Goal: Navigation & Orientation: Understand site structure

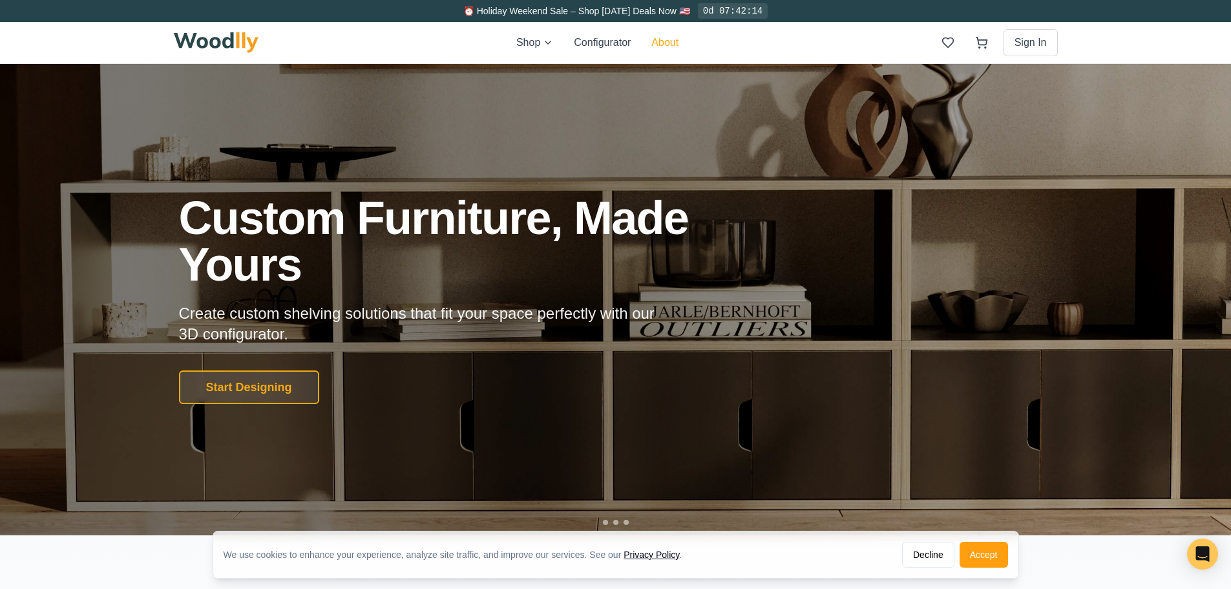
click at [667, 43] on button "About" at bounding box center [664, 43] width 27 height 16
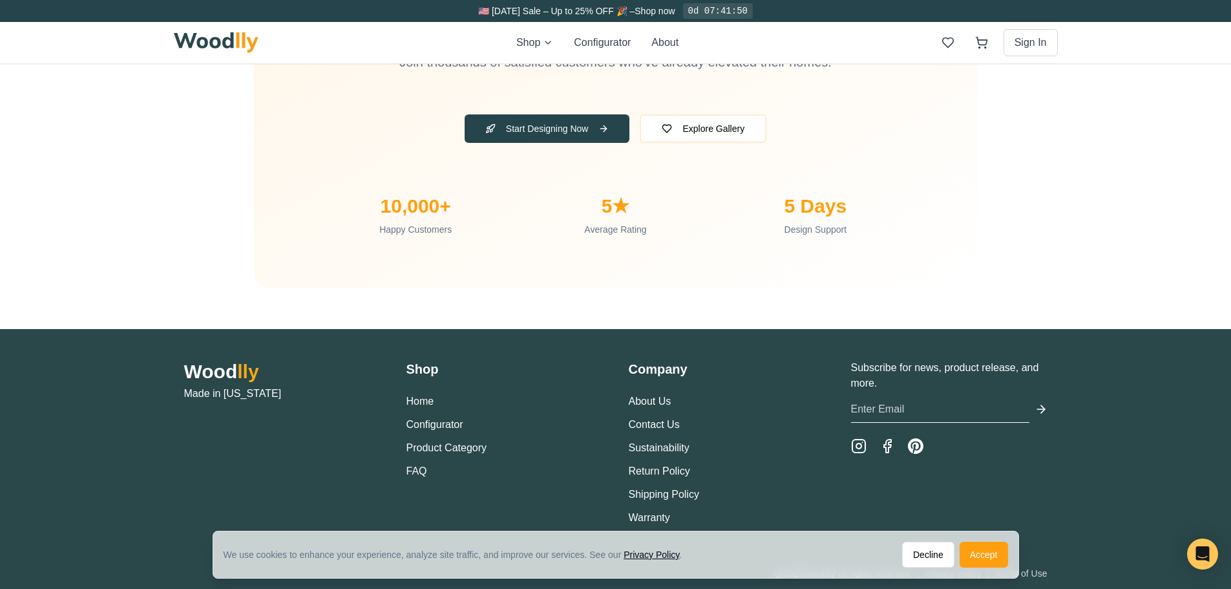
scroll to position [4287, 0]
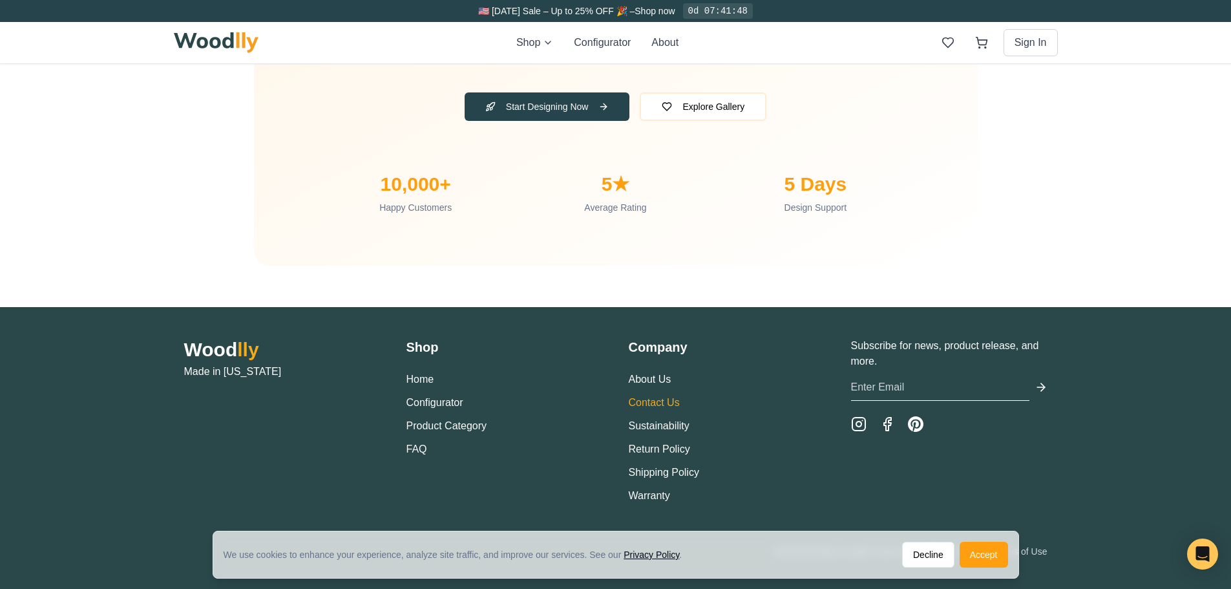
click at [652, 401] on link "Contact Us" at bounding box center [654, 402] width 51 height 11
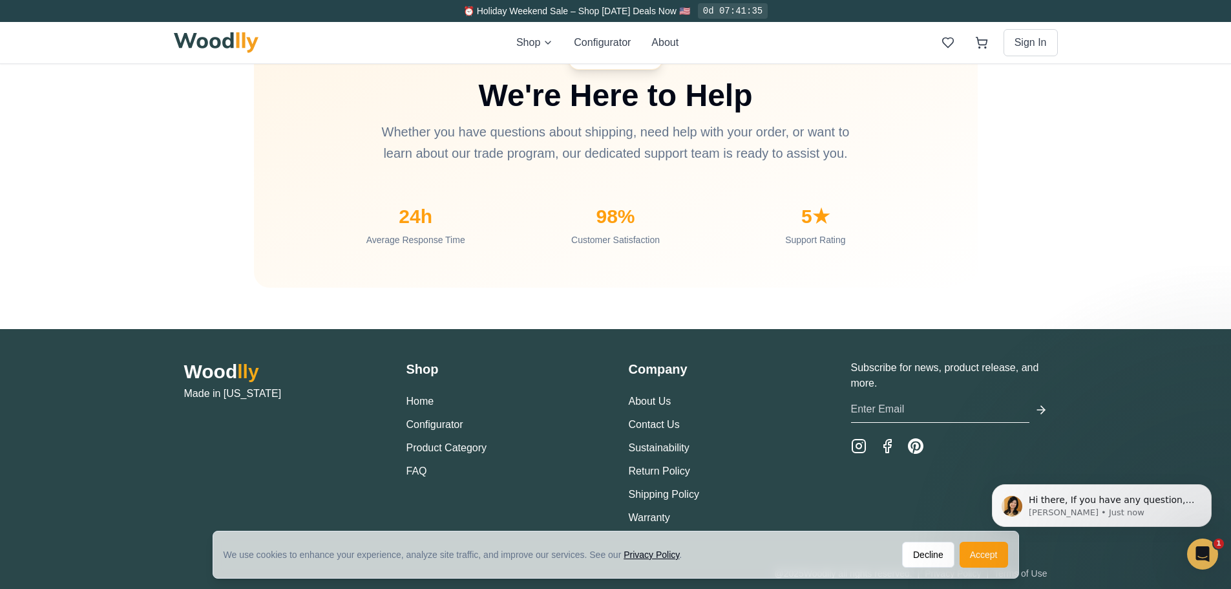
scroll to position [1212, 0]
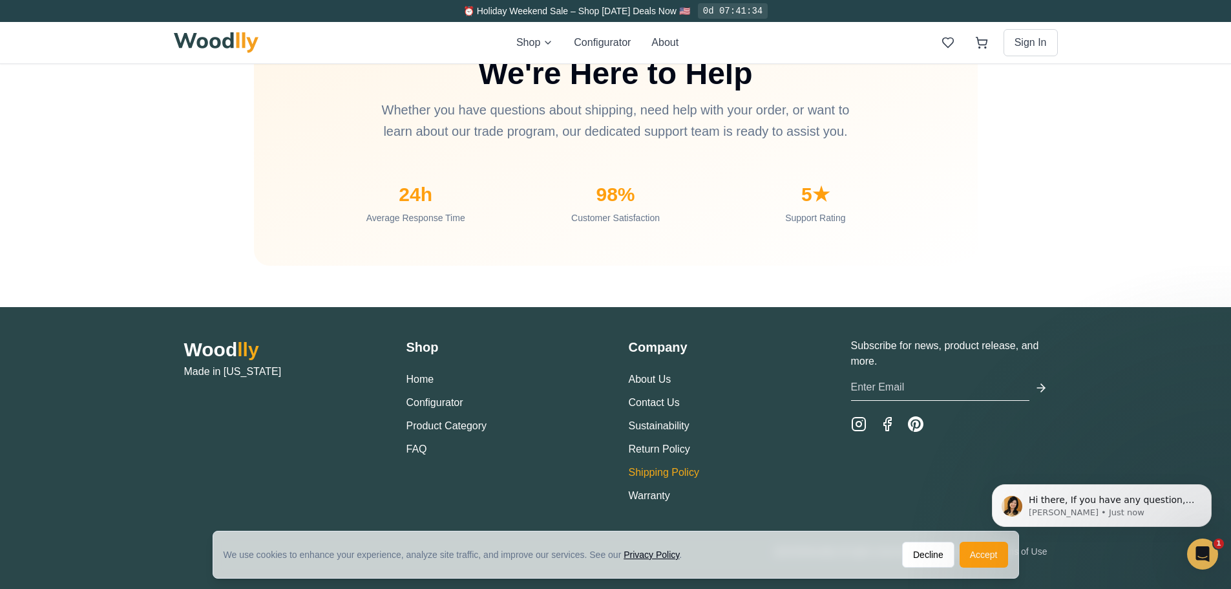
click at [656, 472] on link "Shipping Policy" at bounding box center [664, 472] width 70 height 11
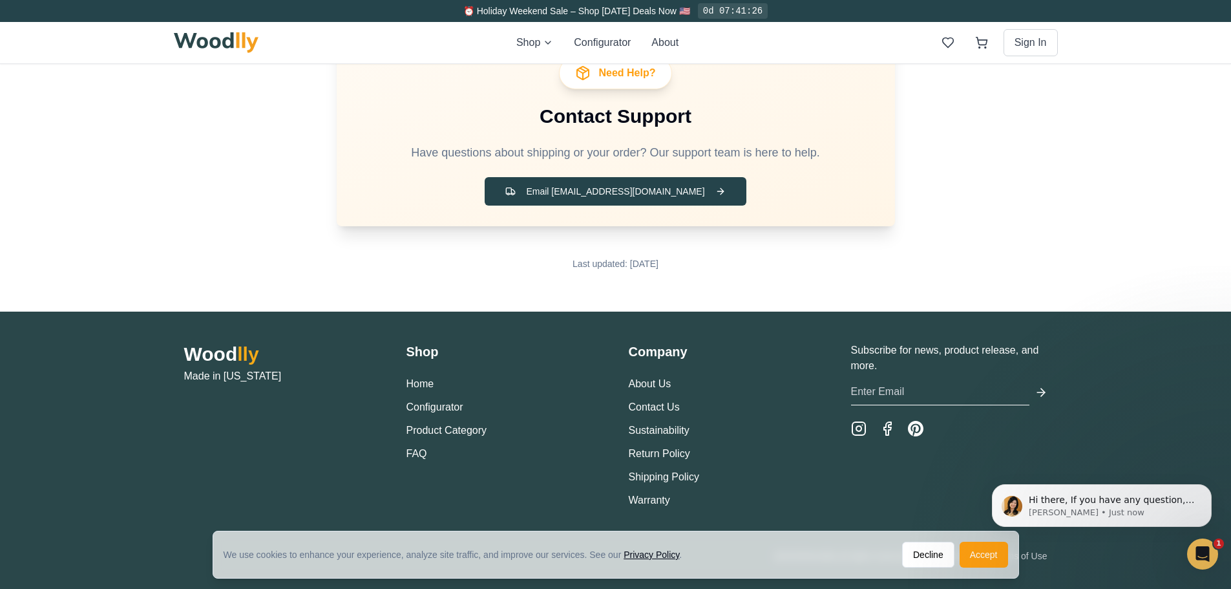
scroll to position [1683, 0]
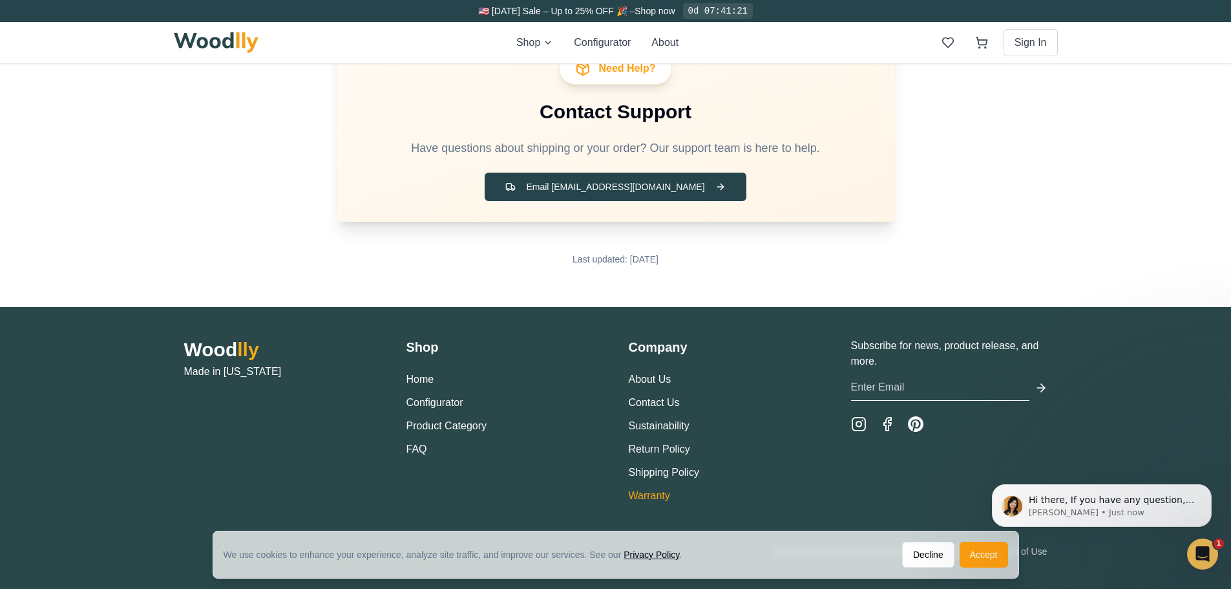
click at [659, 497] on link "Warranty" at bounding box center [649, 495] width 41 height 11
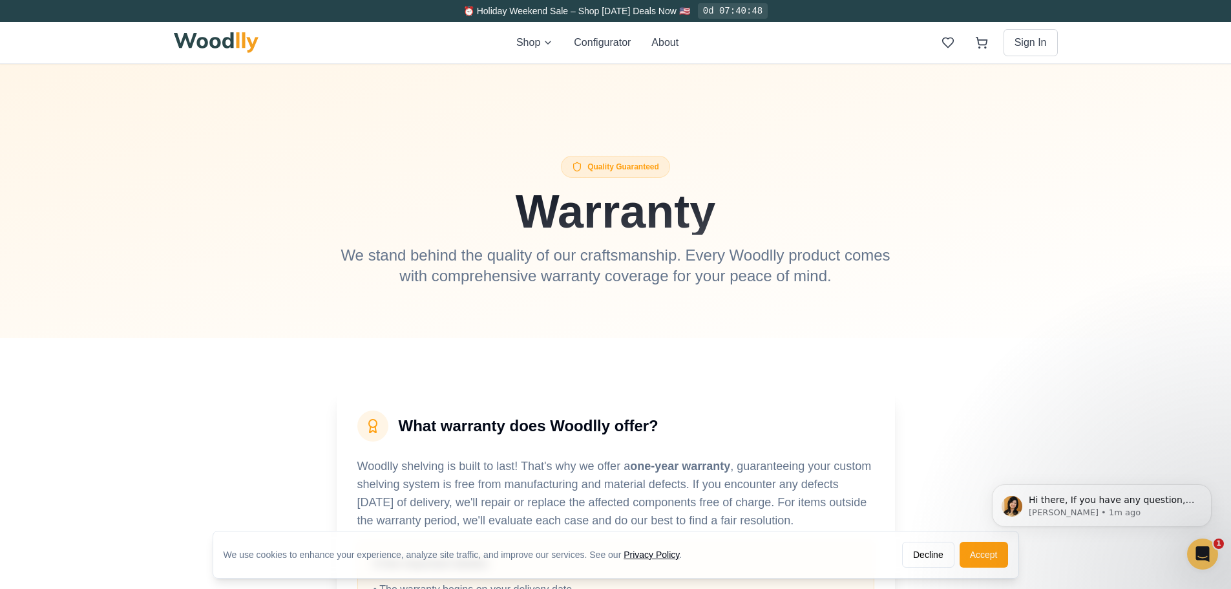
click at [221, 46] on img at bounding box center [216, 42] width 85 height 21
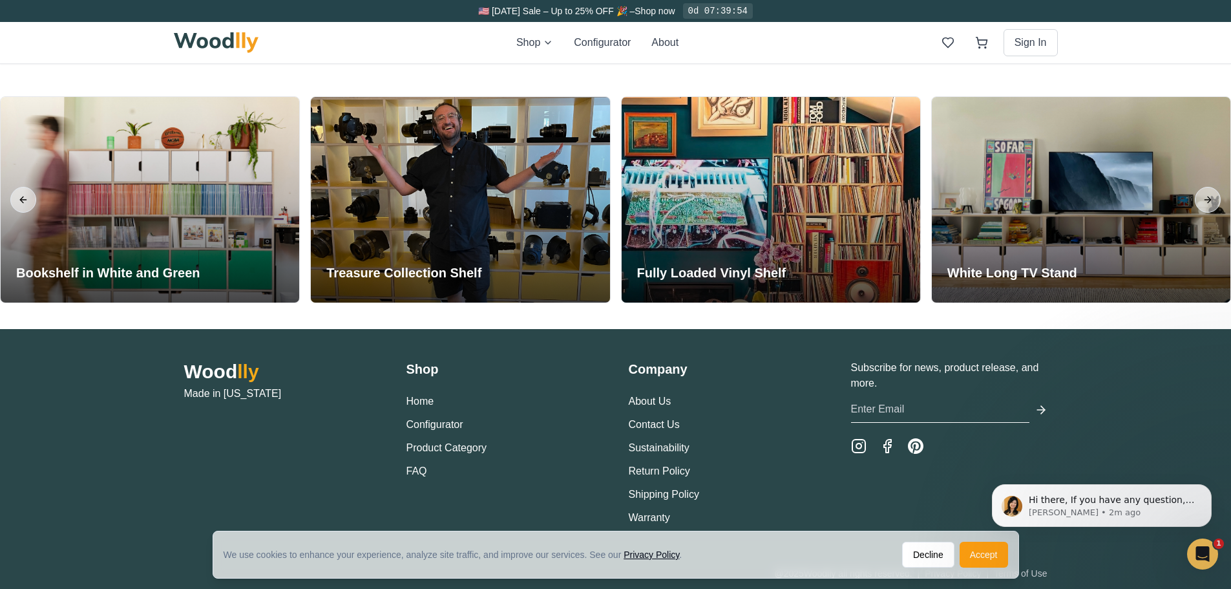
scroll to position [3082, 0]
